Goal: Transaction & Acquisition: Purchase product/service

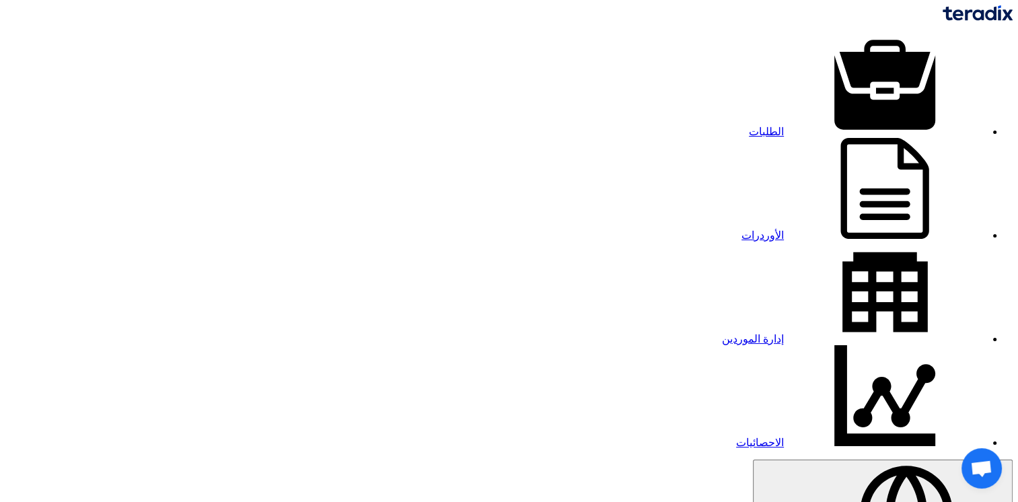
drag, startPoint x: 0, startPoint y: 0, endPoint x: 818, endPoint y: 24, distance: 818.2
click at [818, 126] on link "الطلبات" at bounding box center [867, 131] width 237 height 11
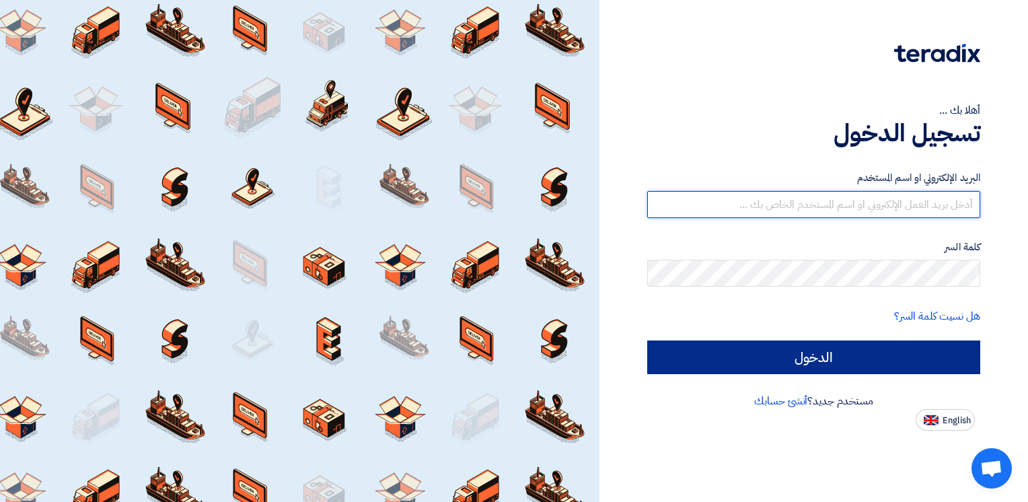
type input "[PERSON_NAME][EMAIL_ADDRESS][DOMAIN_NAME]"
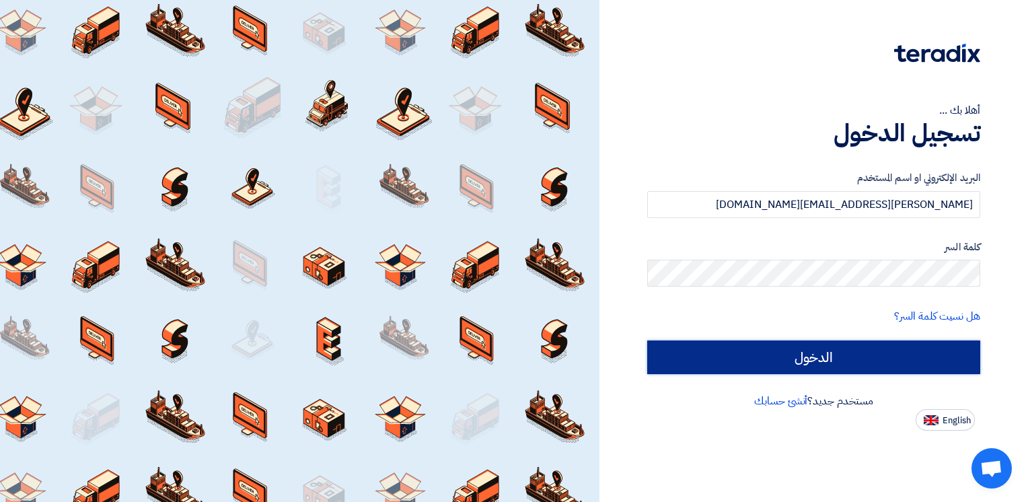
click at [767, 356] on input "الدخول" at bounding box center [813, 357] width 333 height 34
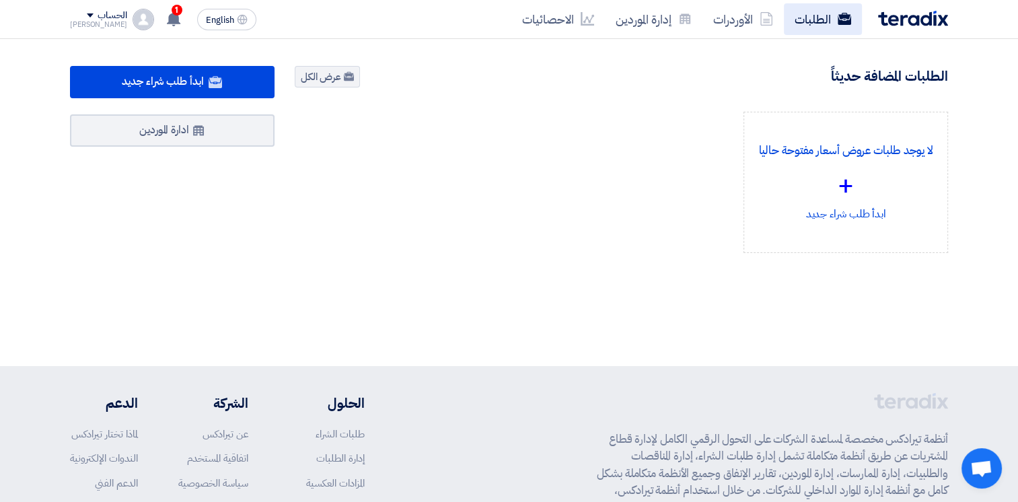
click at [828, 15] on link "الطلبات" at bounding box center [823, 19] width 78 height 32
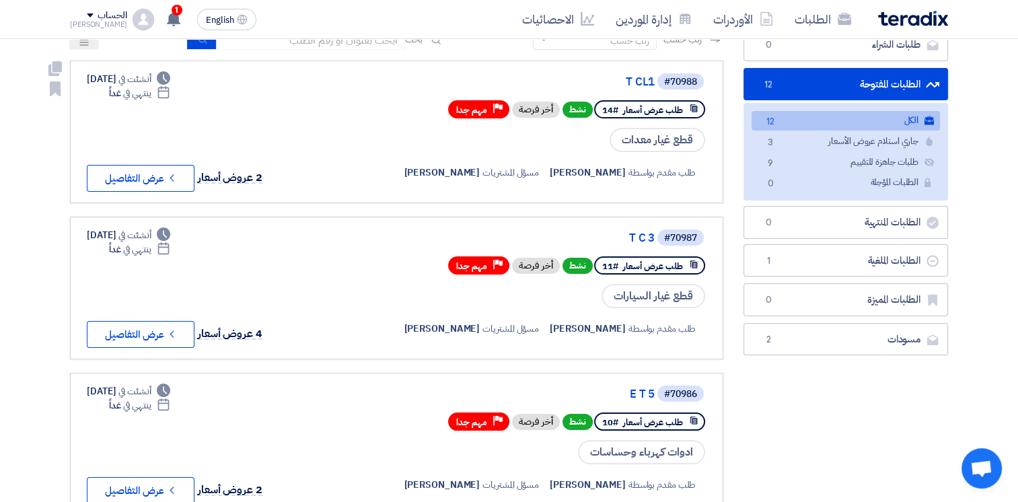
scroll to position [108, 0]
click at [185, 334] on button "Check details عرض التفاصيل" at bounding box center [141, 334] width 108 height 27
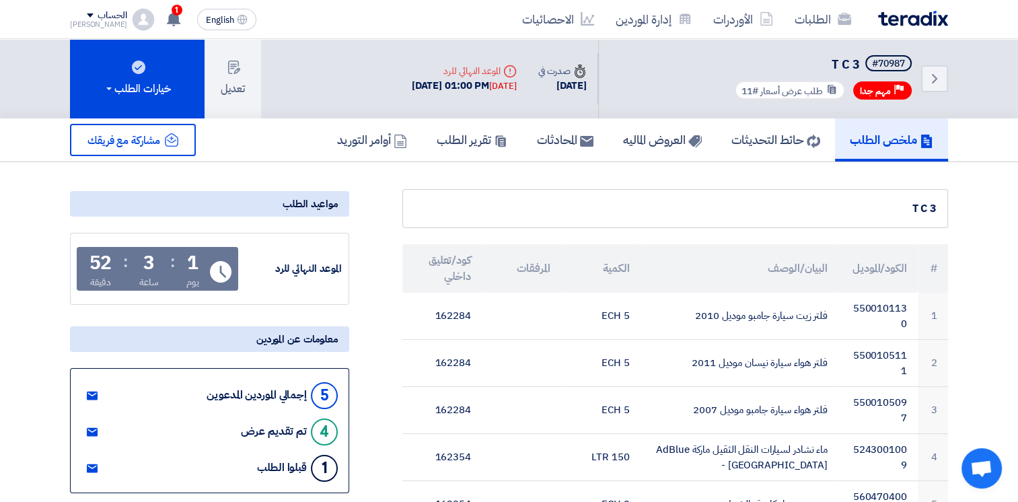
click at [326, 343] on div "معلومات عن الموردين" at bounding box center [209, 339] width 279 height 26
click at [326, 337] on div "معلومات عن الموردين" at bounding box center [209, 339] width 279 height 26
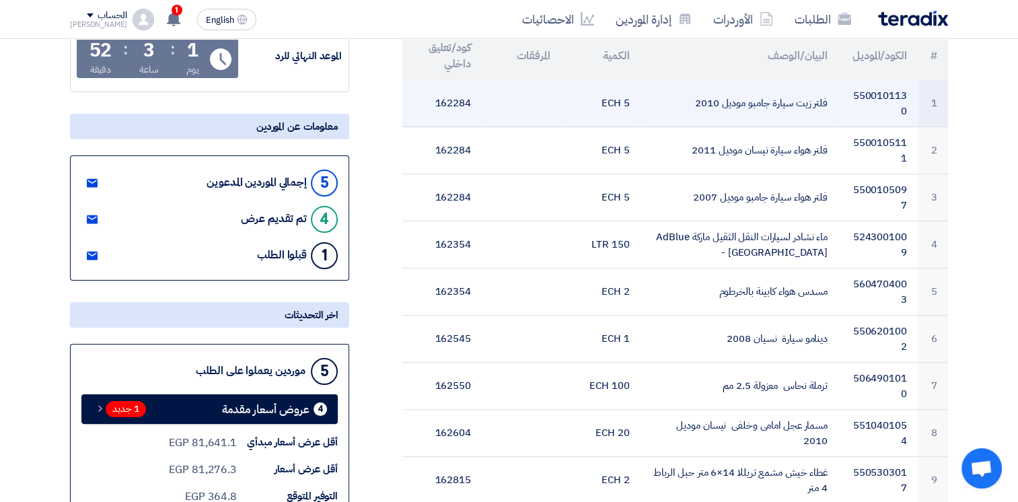
scroll to position [270, 0]
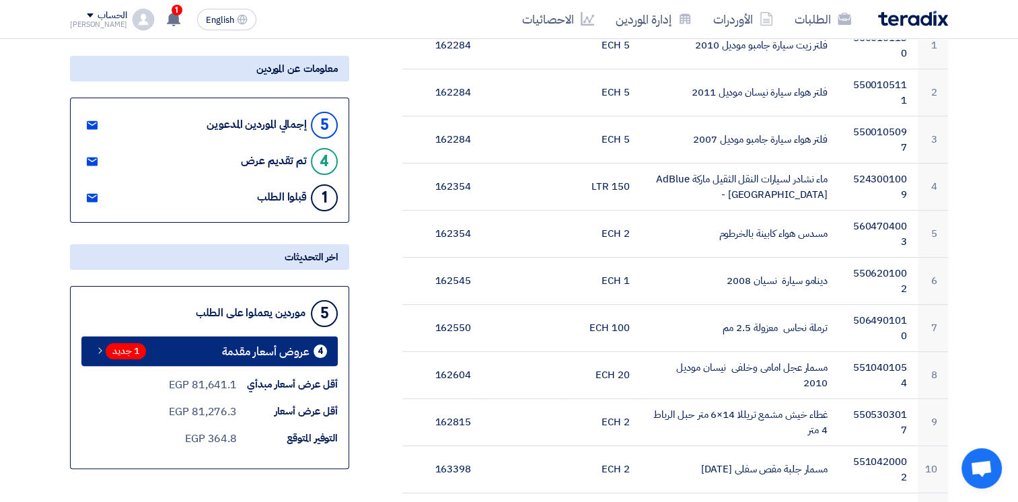
click at [307, 350] on span "عروض أسعار مقدمة" at bounding box center [265, 351] width 87 height 10
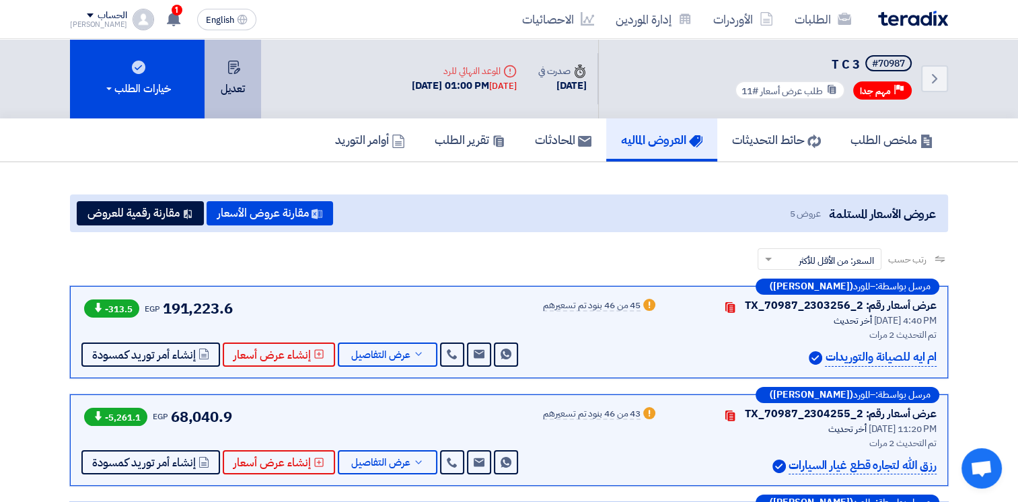
click at [244, 89] on button "تعديل" at bounding box center [232, 78] width 56 height 79
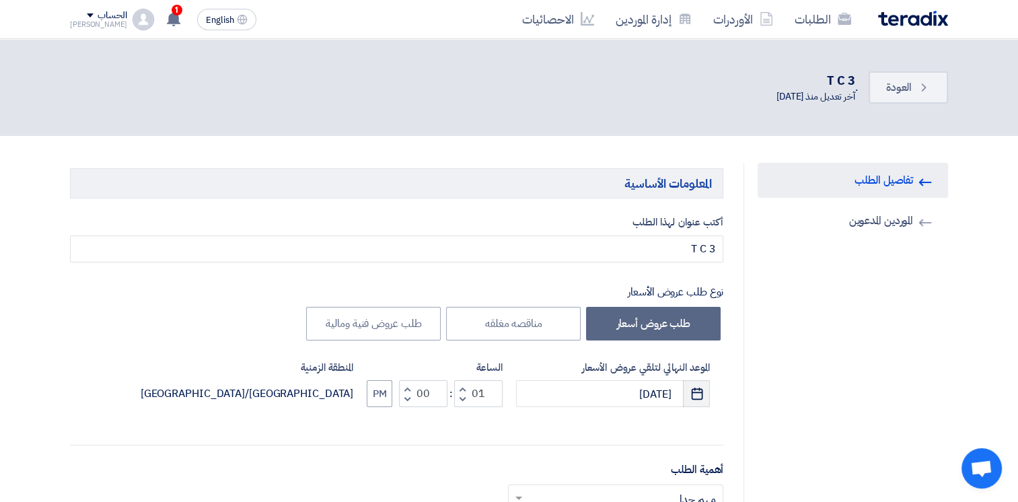
click at [699, 393] on icon "Pick a date" at bounding box center [696, 393] width 13 height 13
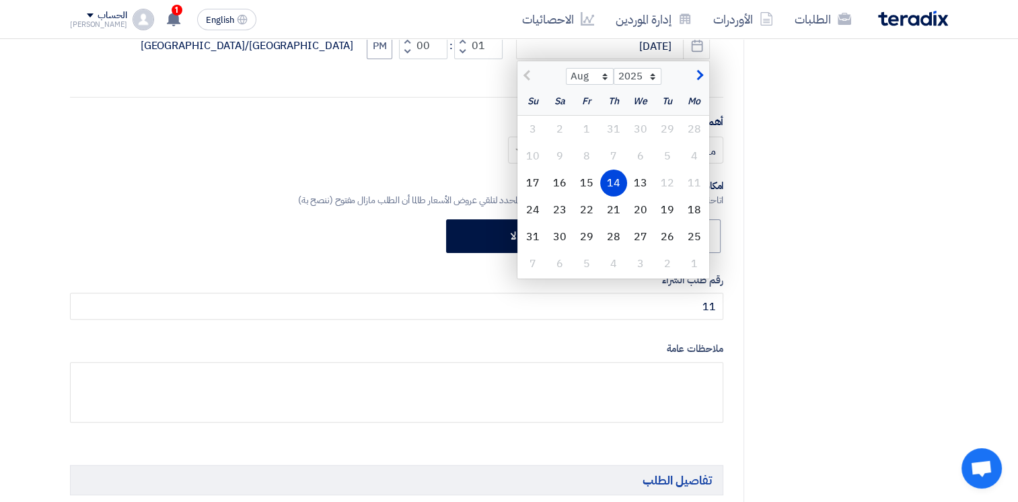
scroll to position [441, 0]
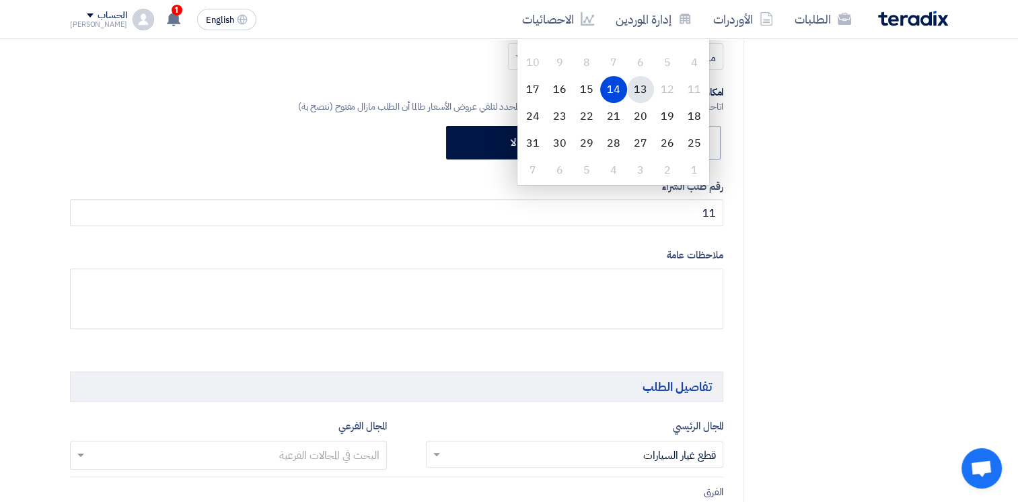
click at [642, 89] on div "13" at bounding box center [640, 89] width 27 height 27
type input "8/13/2025"
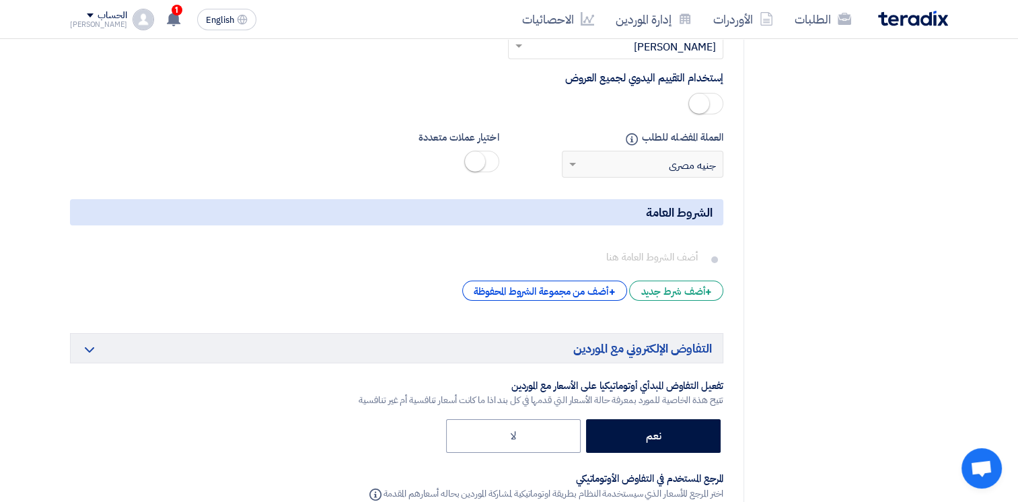
scroll to position [5301, 0]
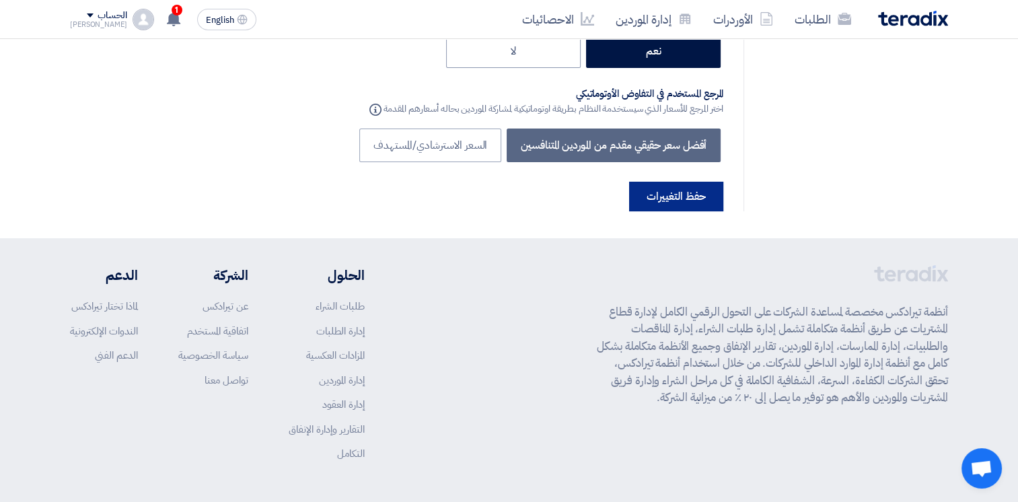
click at [670, 182] on button "حفظ التغييرات" at bounding box center [676, 197] width 94 height 30
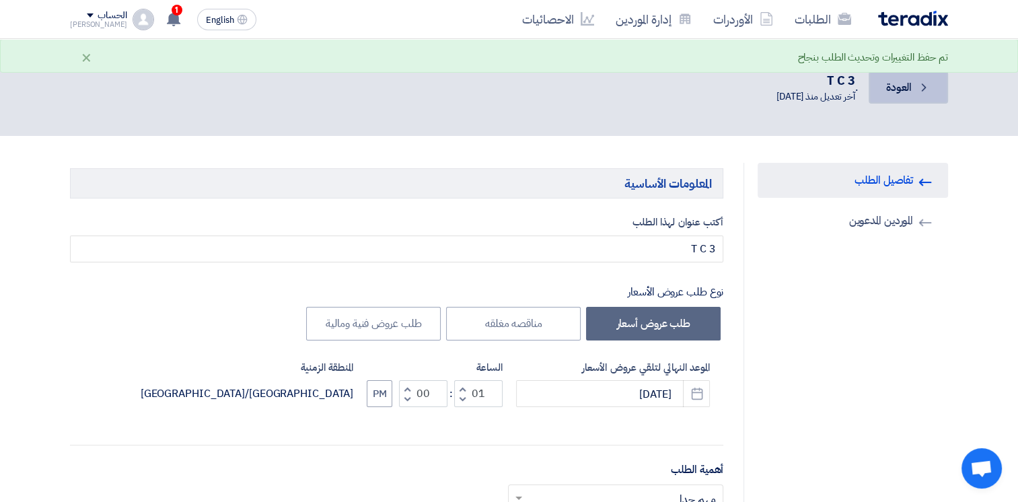
click at [909, 95] on link "Back العودة" at bounding box center [907, 87] width 79 height 32
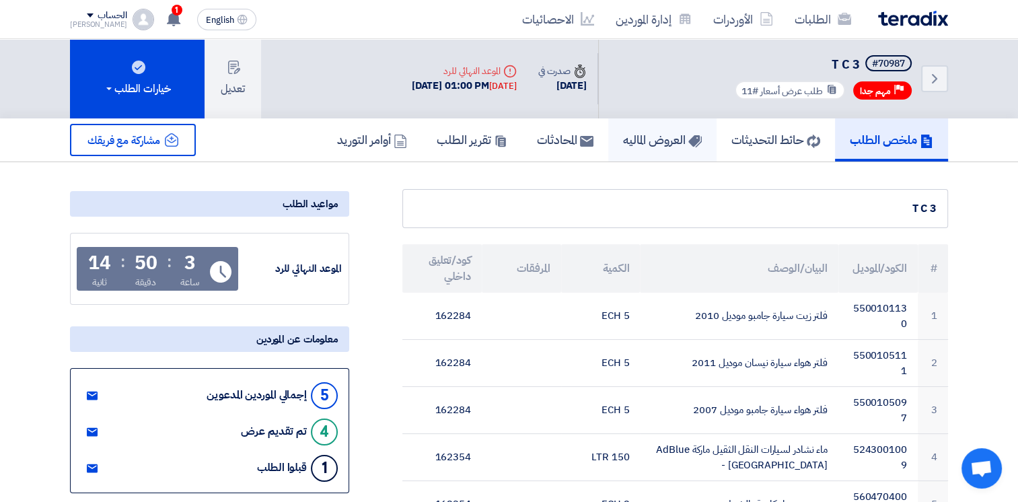
click at [646, 146] on h5 "العروض الماليه" at bounding box center [662, 139] width 79 height 15
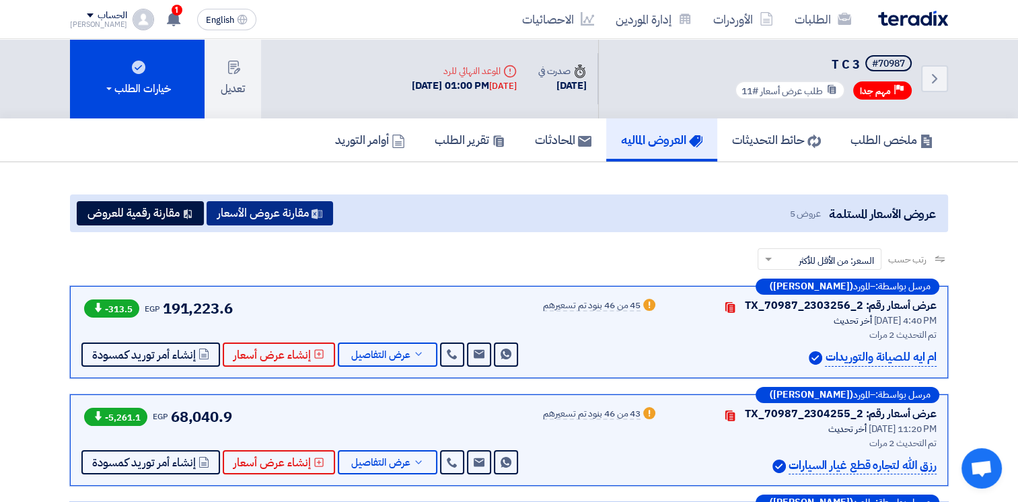
click at [294, 208] on button "مقارنة عروض الأسعار" at bounding box center [269, 213] width 126 height 24
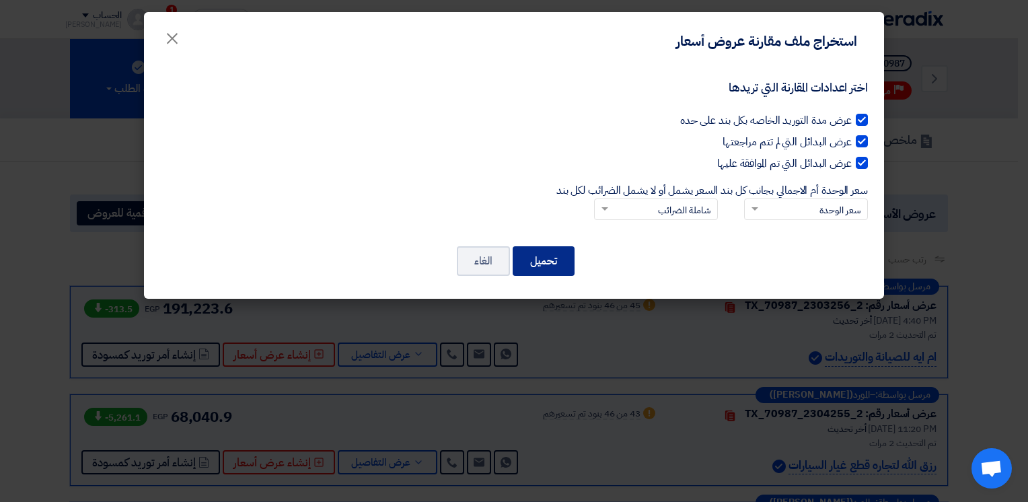
click at [541, 256] on button "تحميل" at bounding box center [544, 261] width 62 height 30
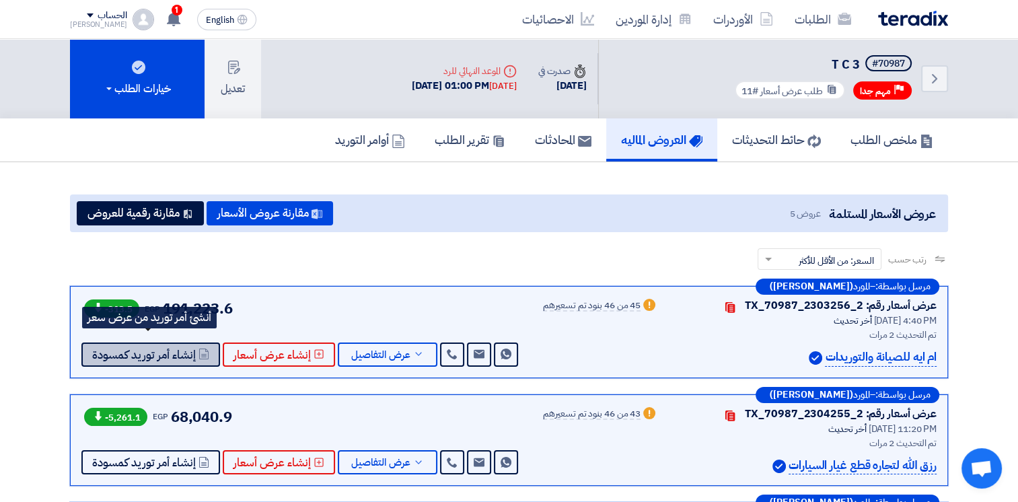
click at [178, 354] on span "إنشاء أمر توريد كمسودة" at bounding box center [144, 355] width 104 height 10
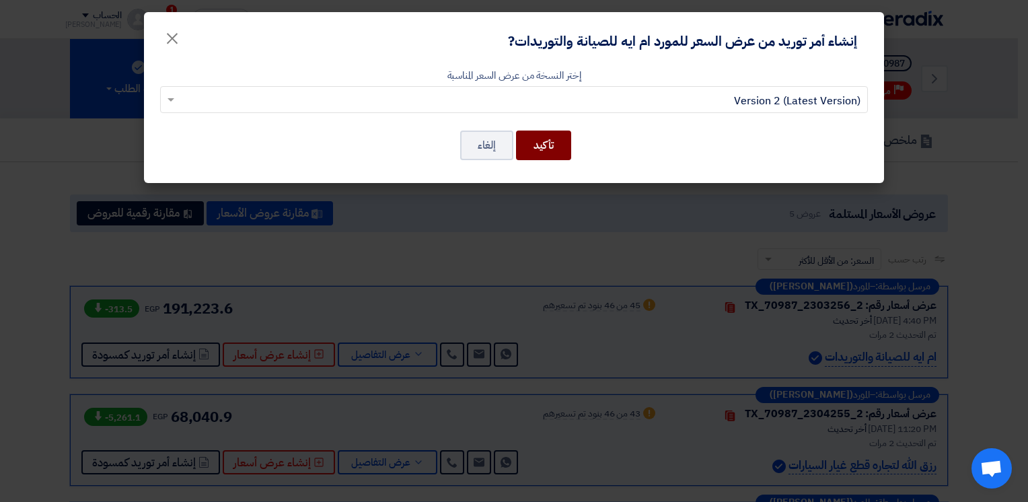
click at [548, 145] on button "تأكيد" at bounding box center [543, 145] width 55 height 30
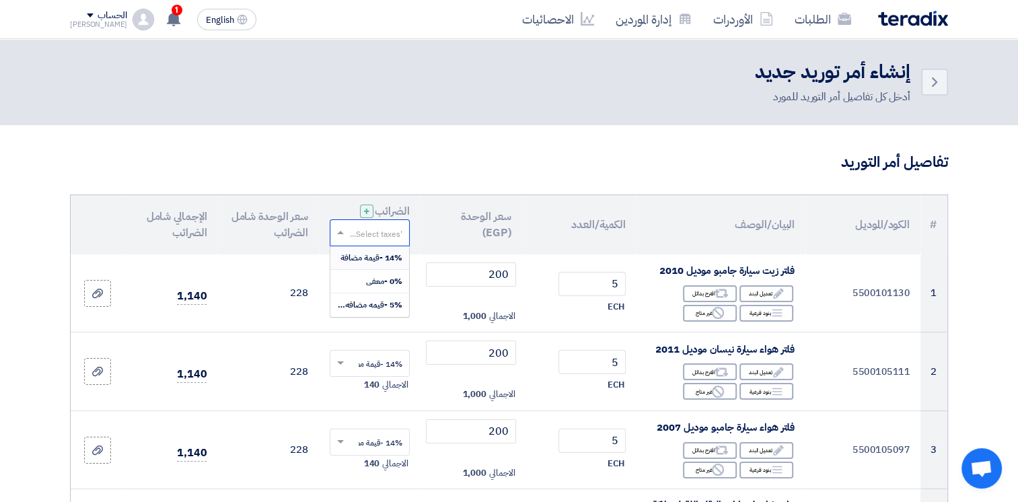
click at [374, 229] on input "text" at bounding box center [376, 234] width 53 height 22
click at [390, 256] on span "14% -قيمة مضافة" at bounding box center [371, 258] width 62 height 12
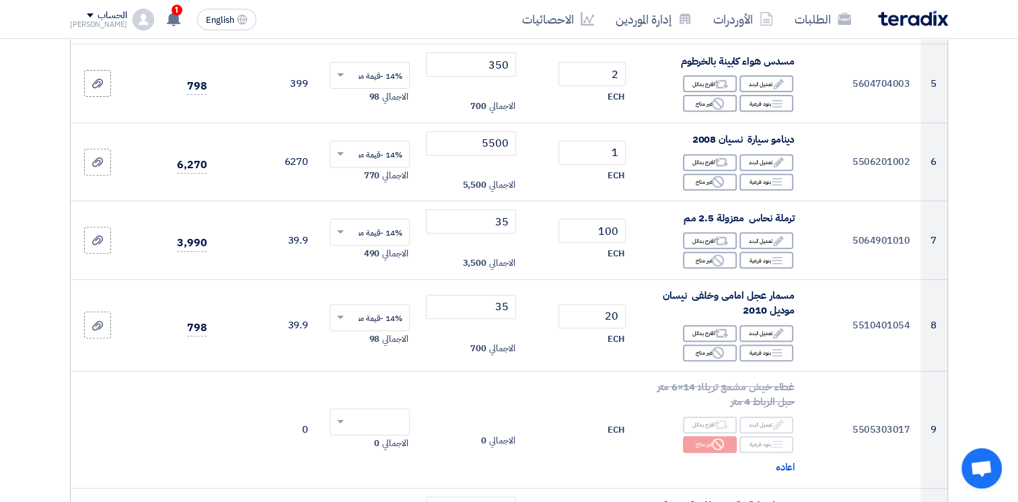
scroll to position [680, 0]
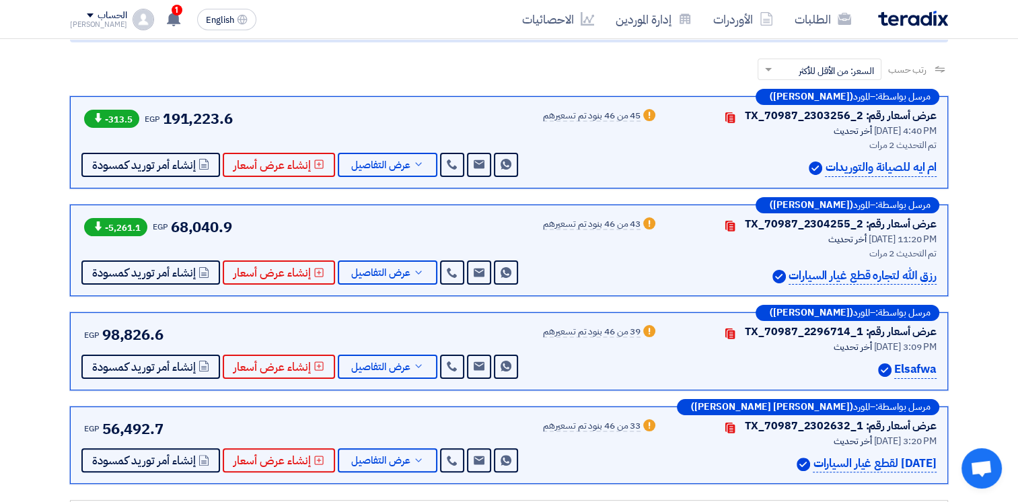
scroll to position [188, 0]
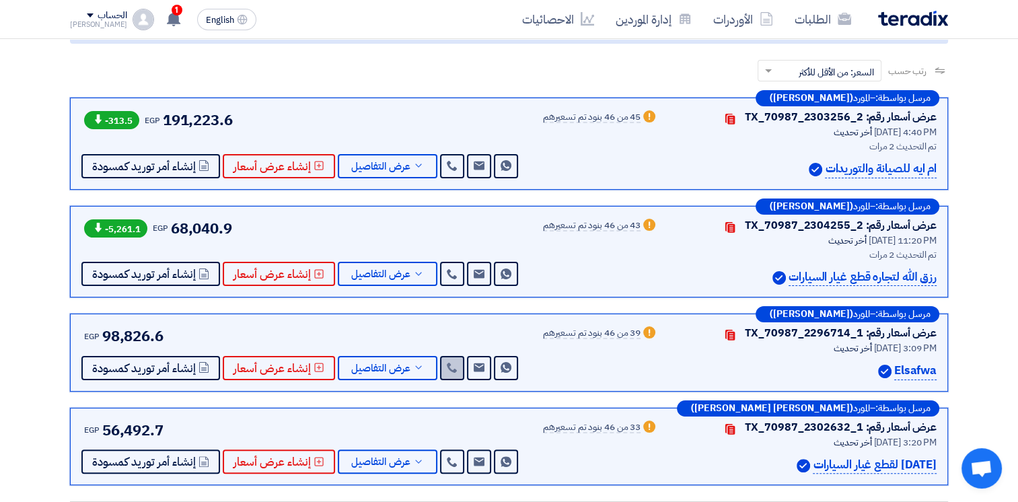
click at [447, 362] on icon at bounding box center [452, 367] width 11 height 11
